Goal: Navigation & Orientation: Find specific page/section

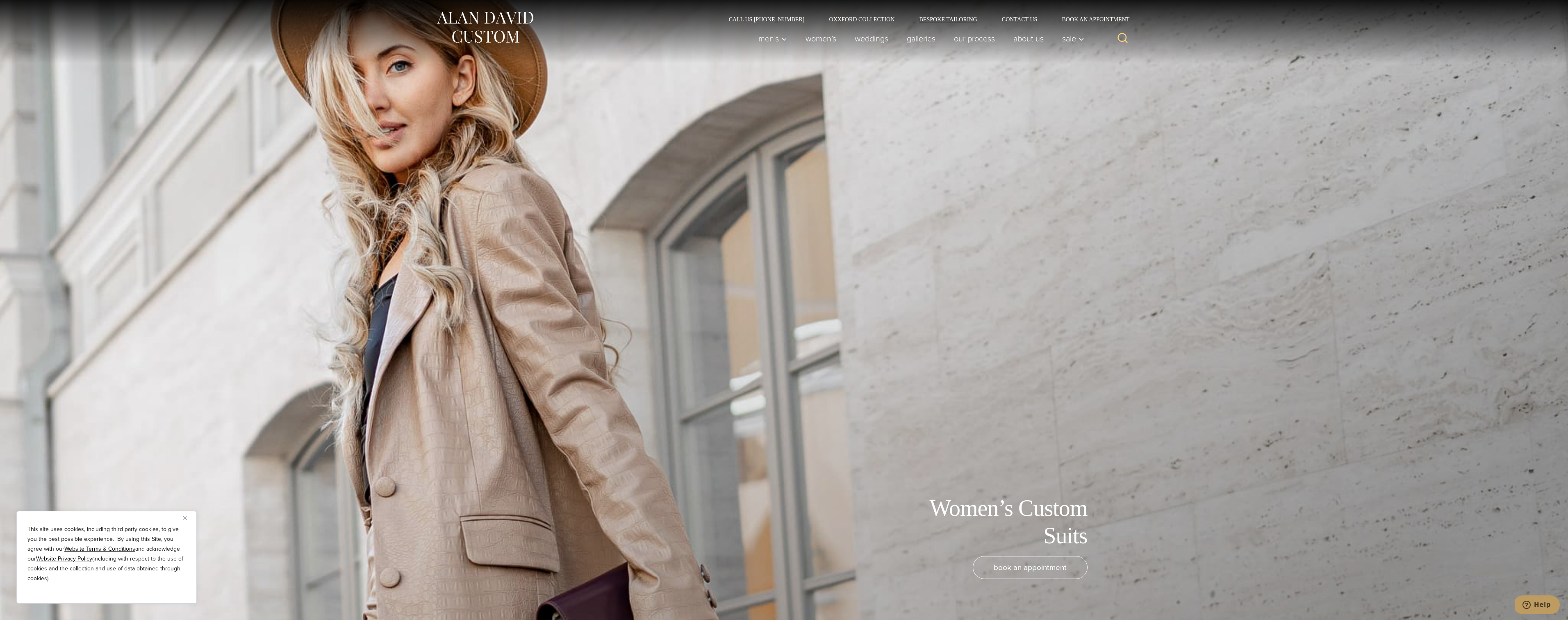
click at [946, 17] on link "Bespoke Tailoring" at bounding box center [948, 19] width 82 height 5
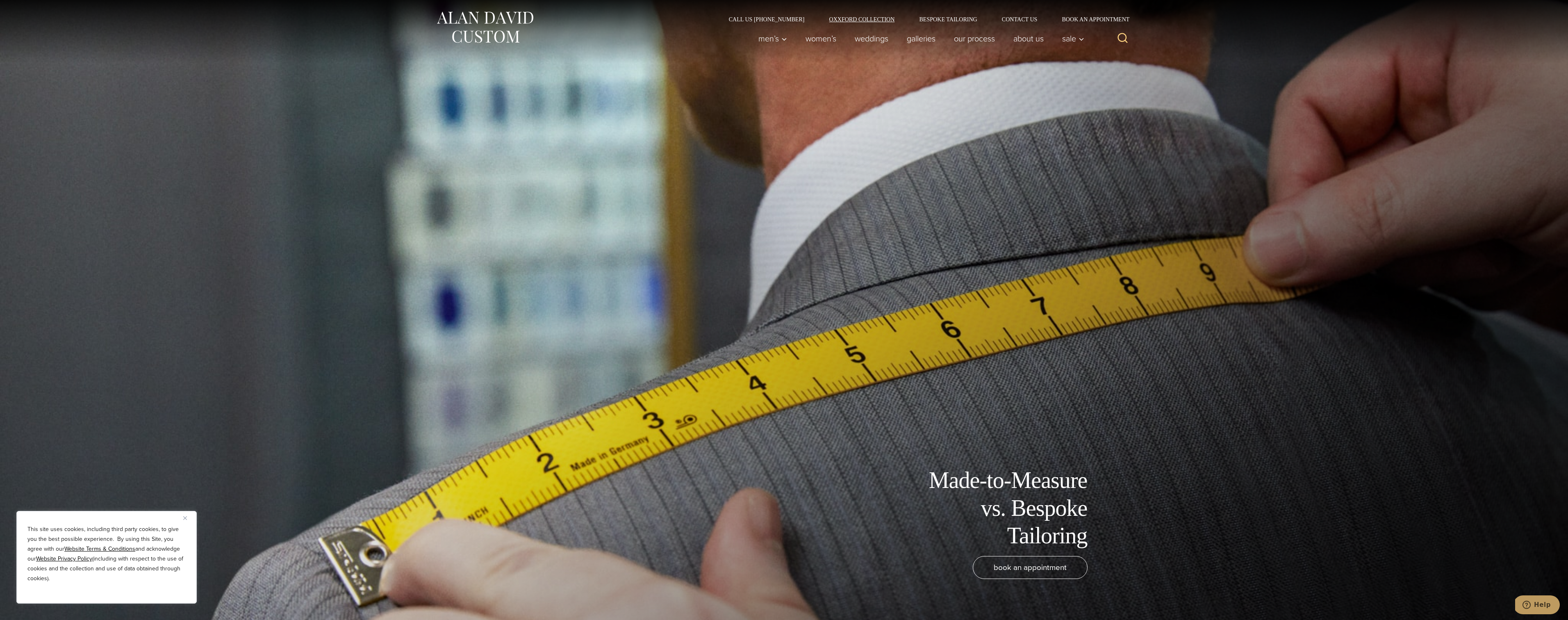
click at [873, 20] on link "Oxxford Collection" at bounding box center [862, 19] width 90 height 5
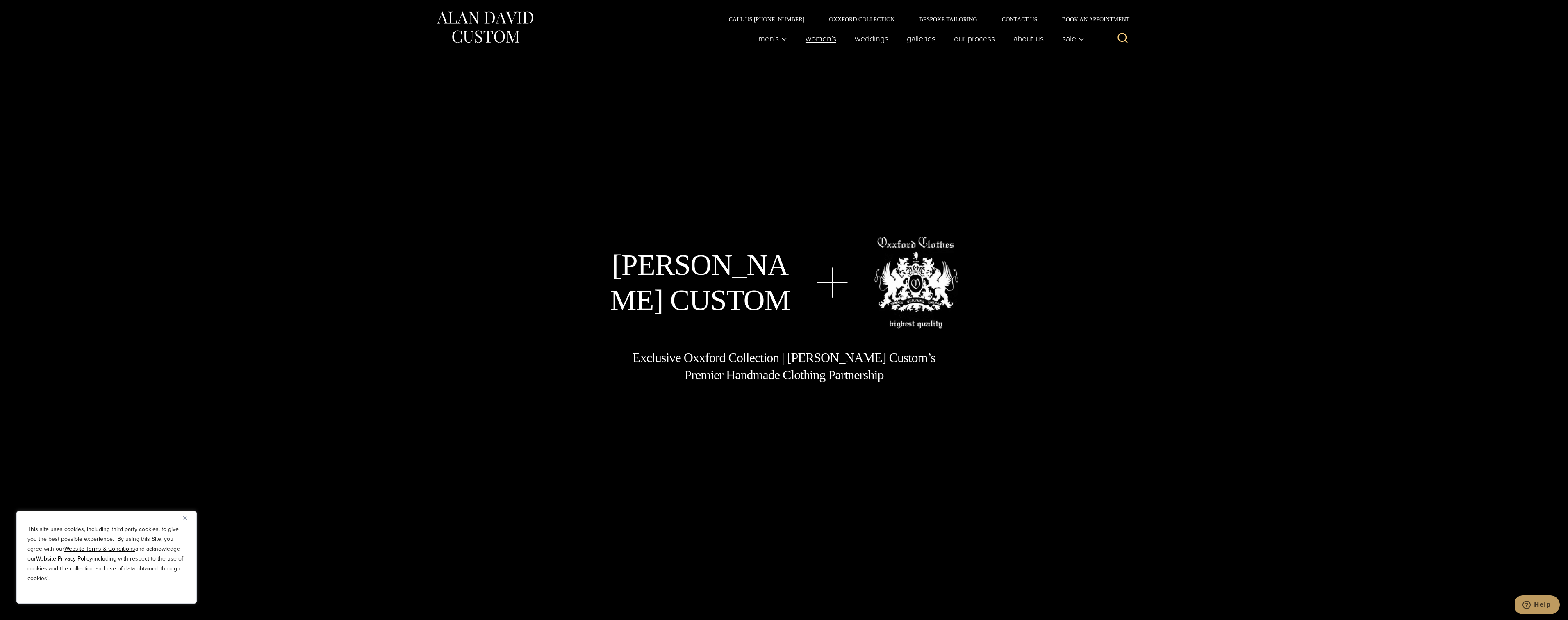
click at [818, 41] on link "Women’s" at bounding box center [821, 38] width 49 height 16
